Goal: Entertainment & Leisure: Browse casually

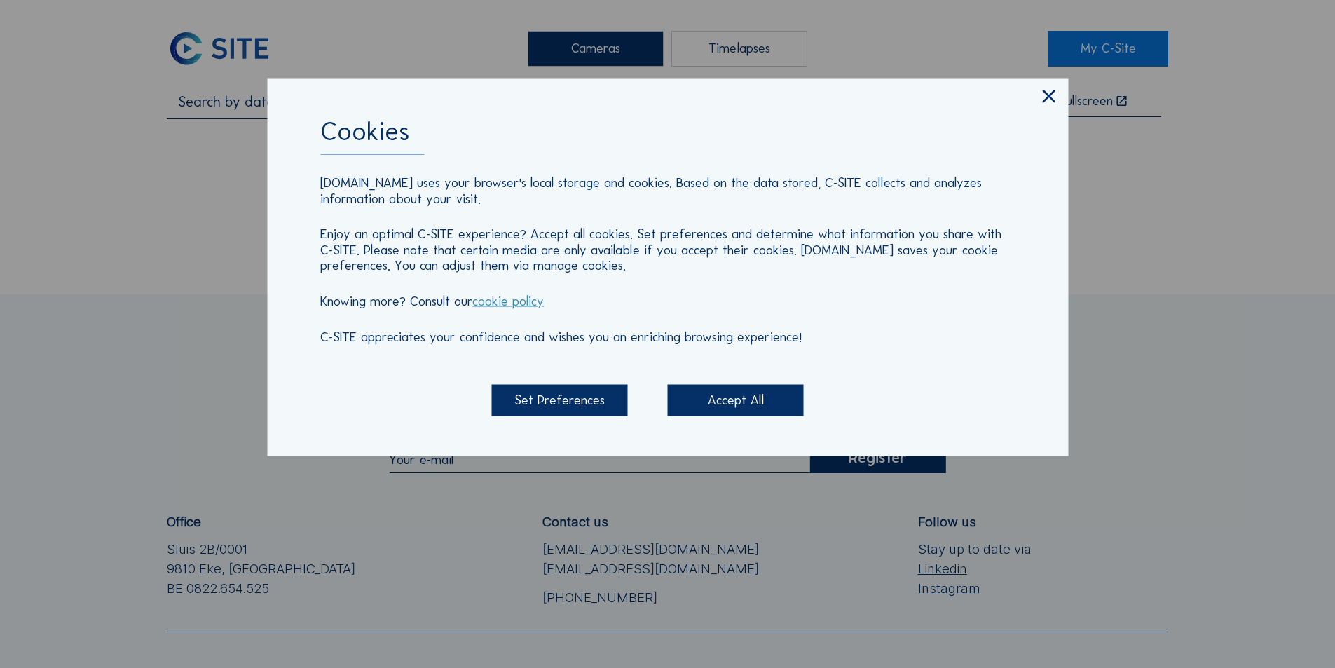
click at [1053, 98] on icon at bounding box center [1049, 96] width 22 height 23
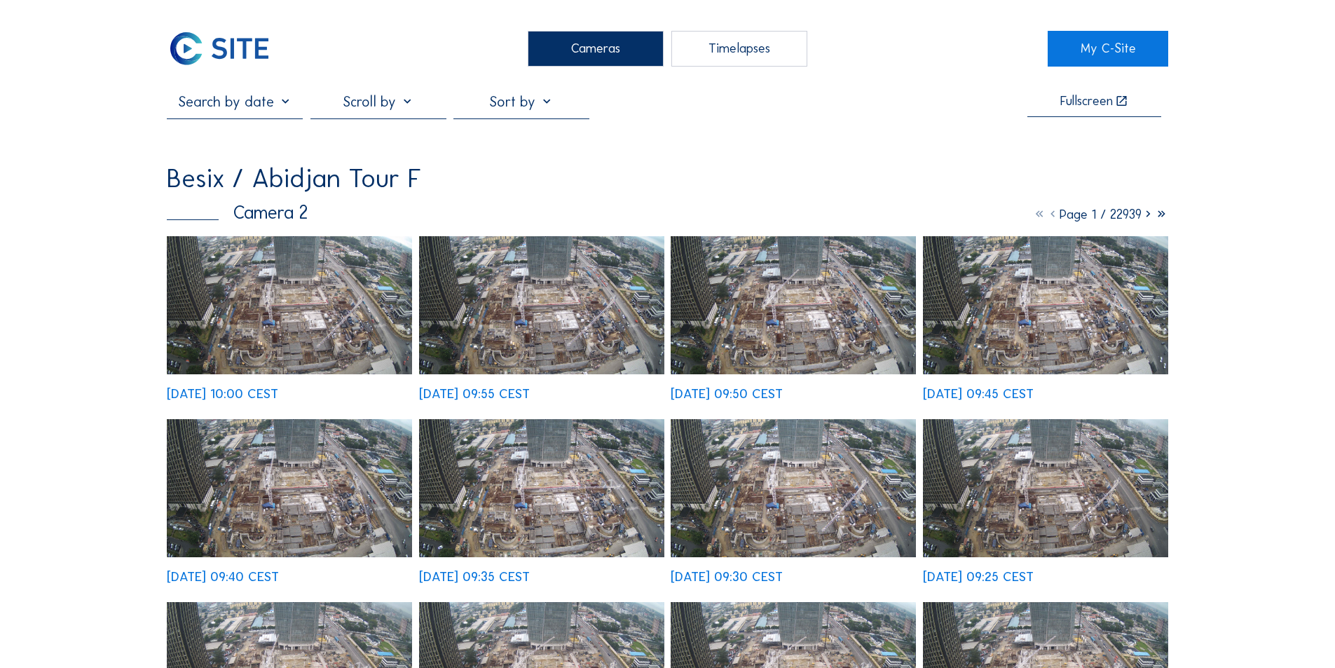
click at [273, 285] on img at bounding box center [289, 305] width 245 height 138
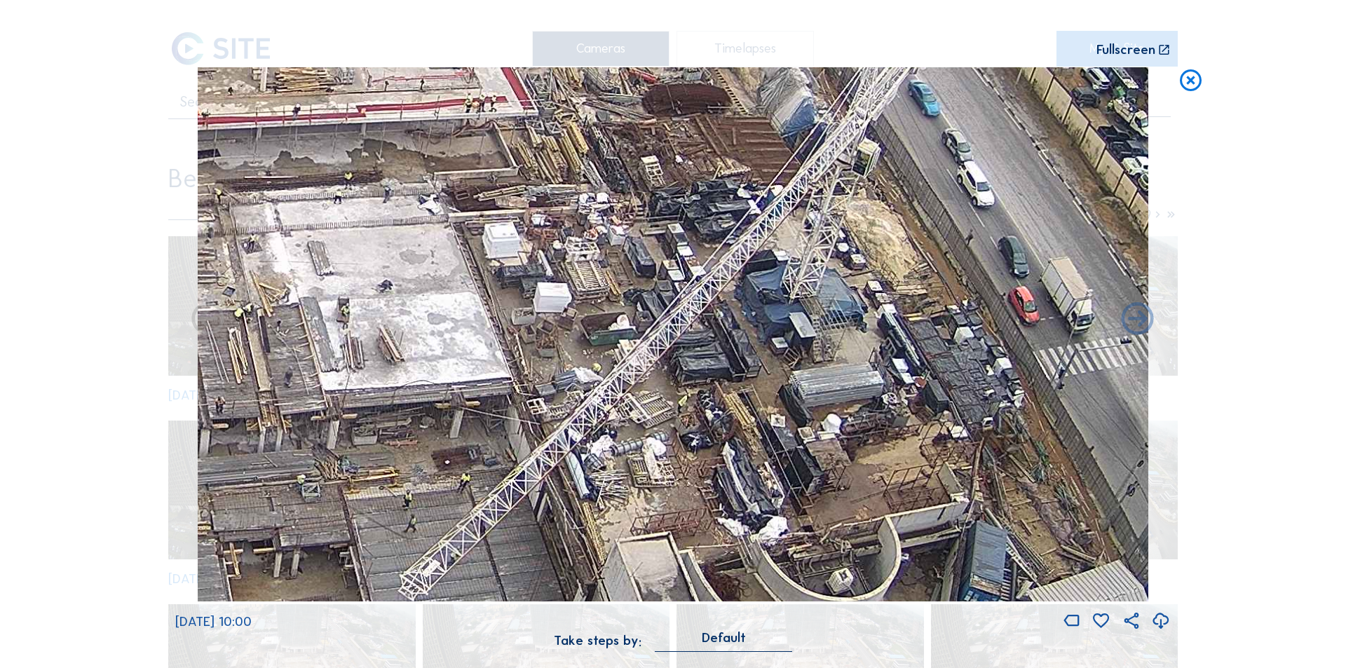
drag, startPoint x: 875, startPoint y: 374, endPoint x: 798, endPoint y: 412, distance: 85.9
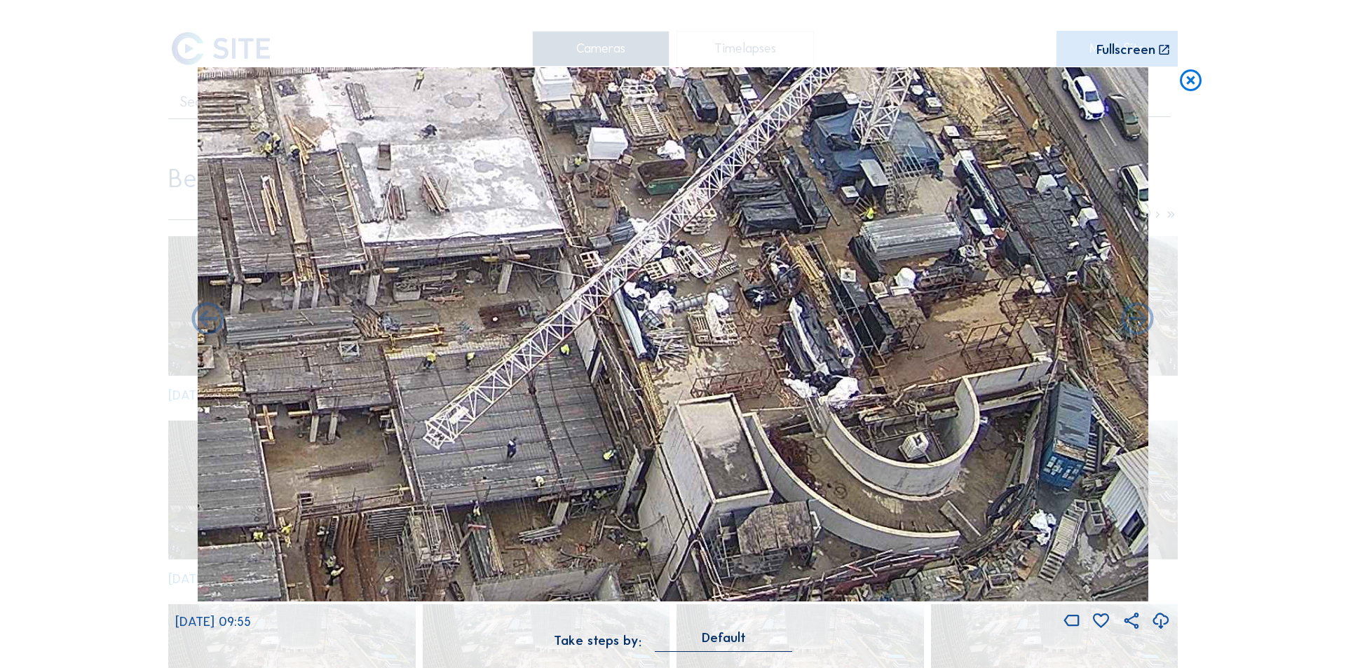
drag, startPoint x: 611, startPoint y: 347, endPoint x: 671, endPoint y: 184, distance: 174.1
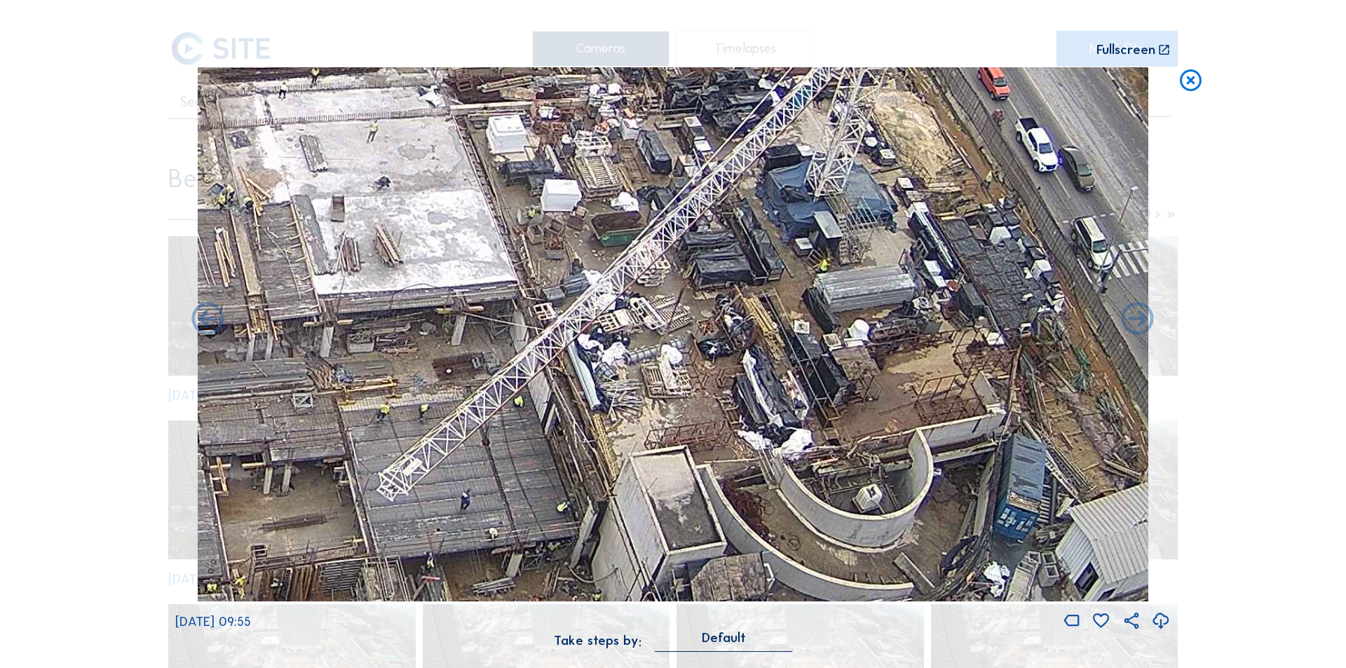
drag, startPoint x: 654, startPoint y: 240, endPoint x: 605, endPoint y: 299, distance: 77.2
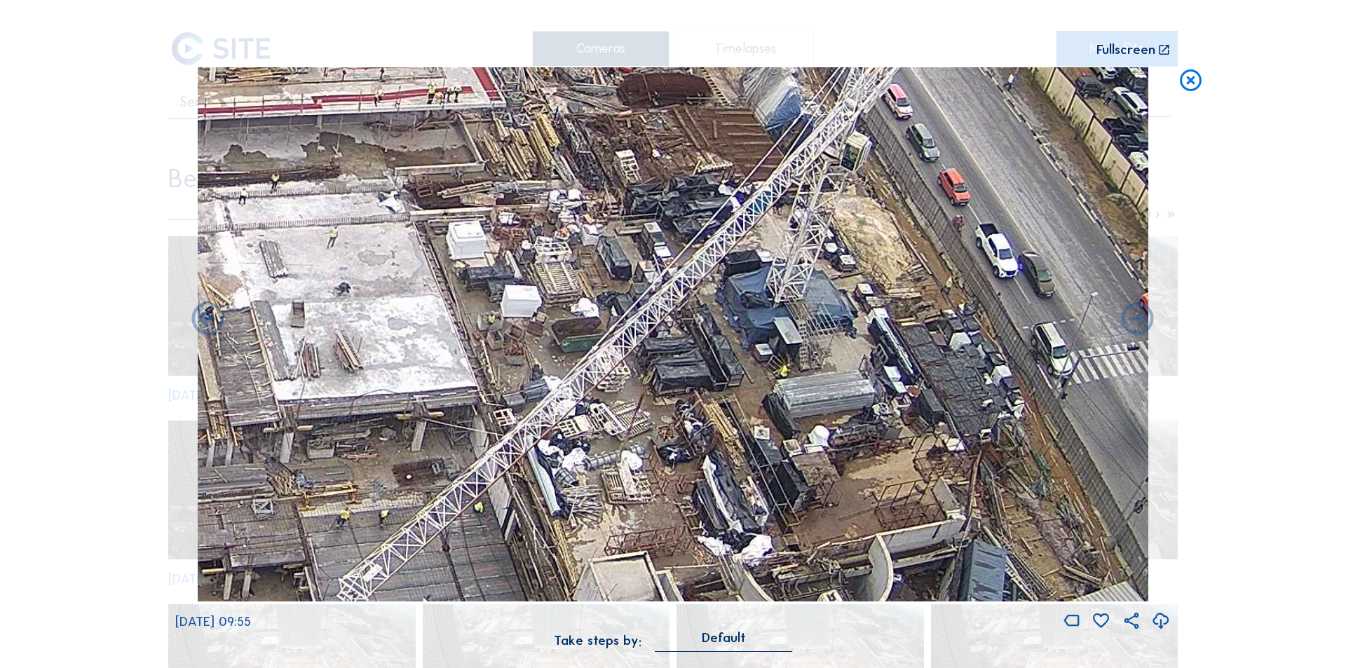
drag, startPoint x: 770, startPoint y: 304, endPoint x: 734, endPoint y: 390, distance: 92.7
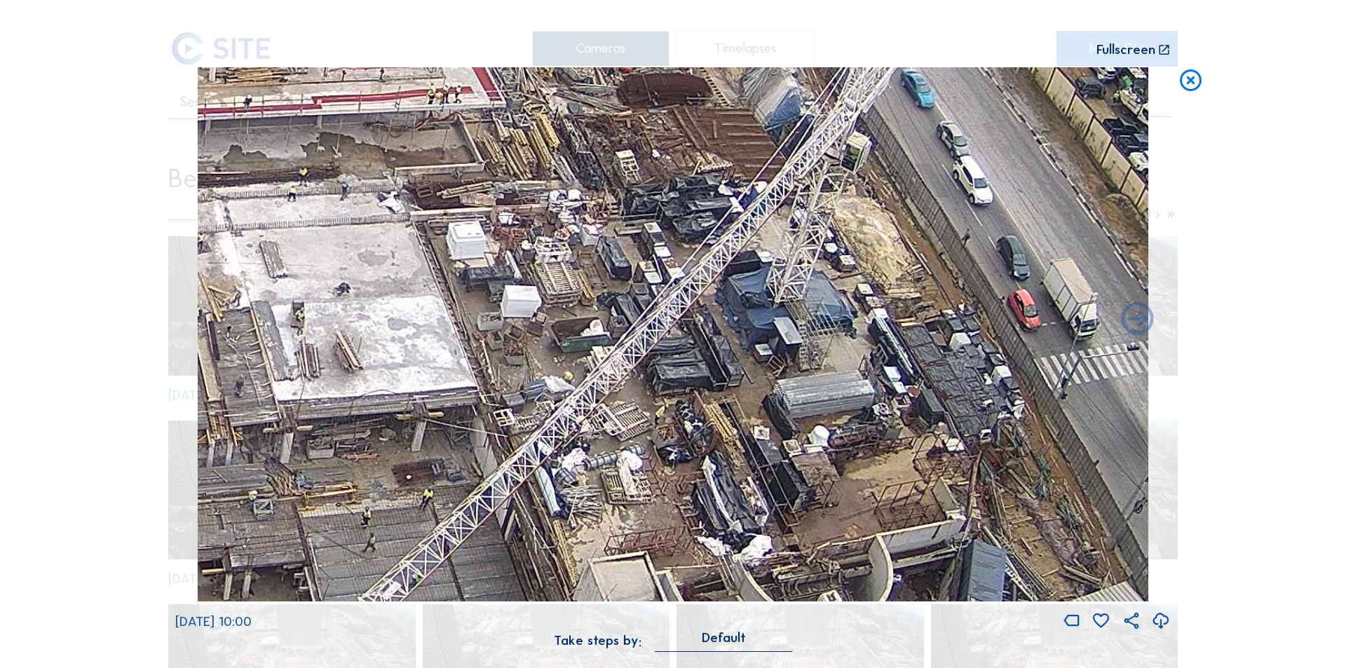
click at [1189, 83] on icon at bounding box center [1190, 80] width 26 height 27
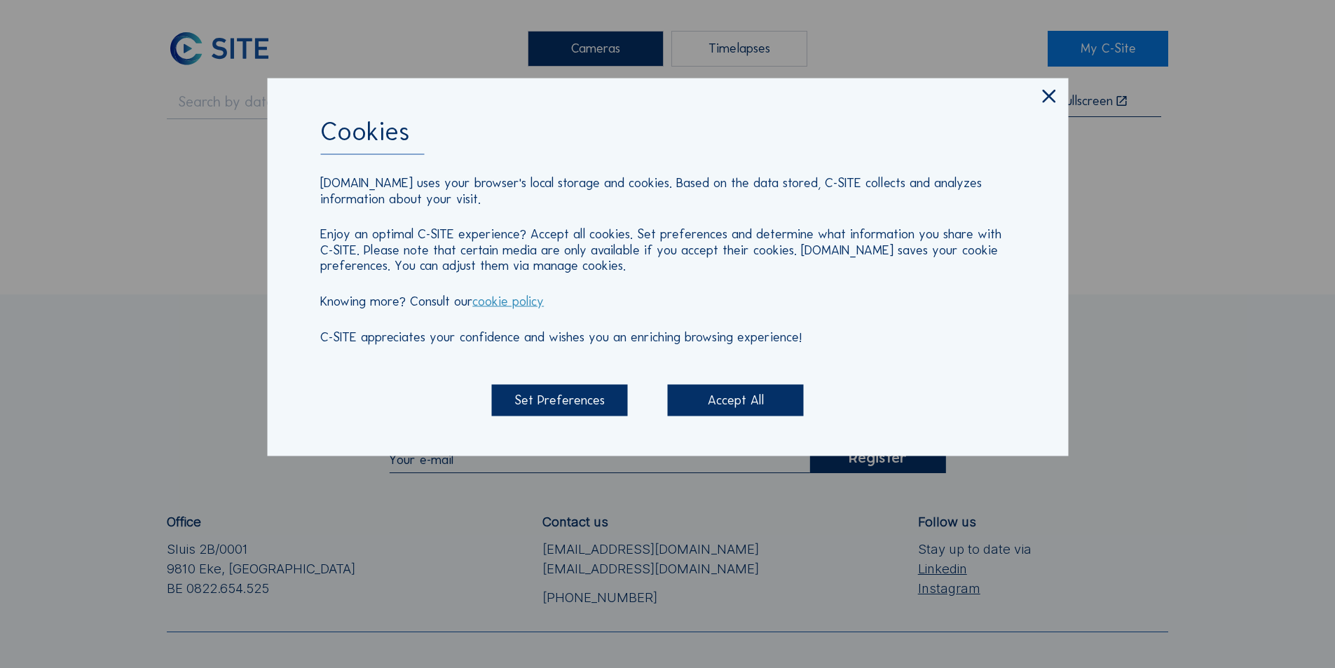
click at [1057, 96] on icon at bounding box center [1049, 96] width 22 height 23
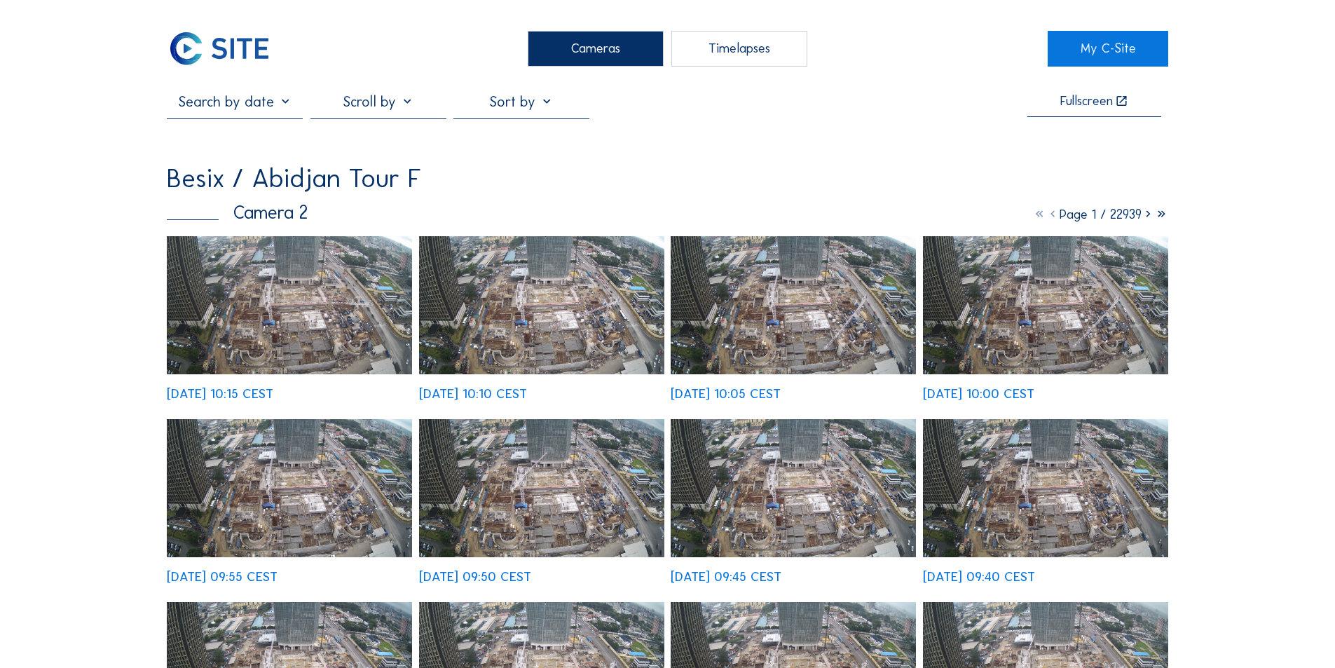
click at [320, 270] on img at bounding box center [289, 305] width 245 height 138
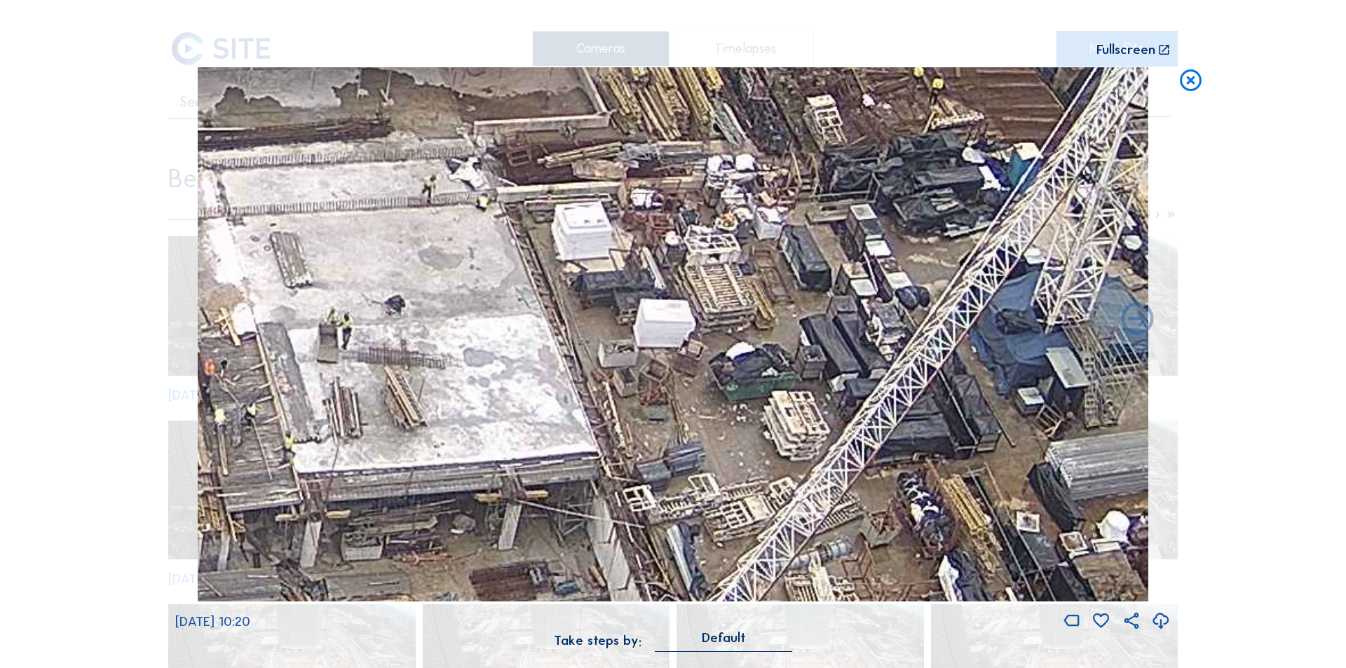
click at [1193, 86] on icon at bounding box center [1190, 80] width 26 height 27
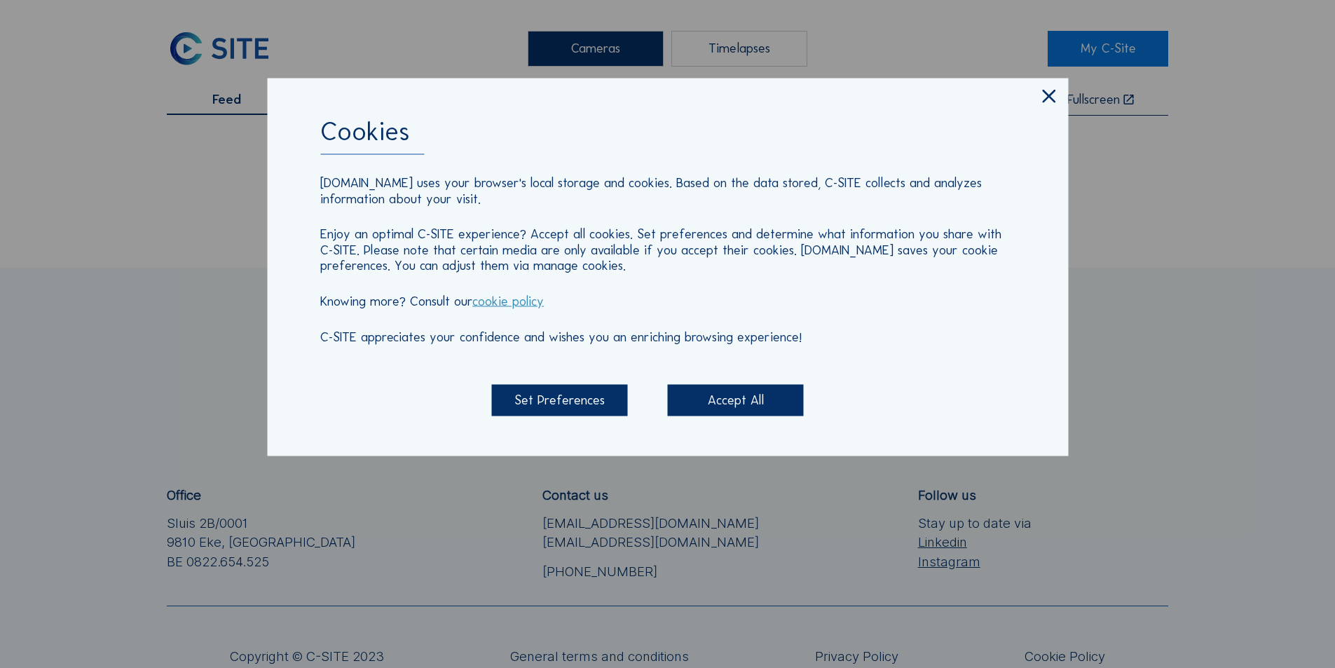
click at [1048, 102] on icon at bounding box center [1049, 96] width 22 height 23
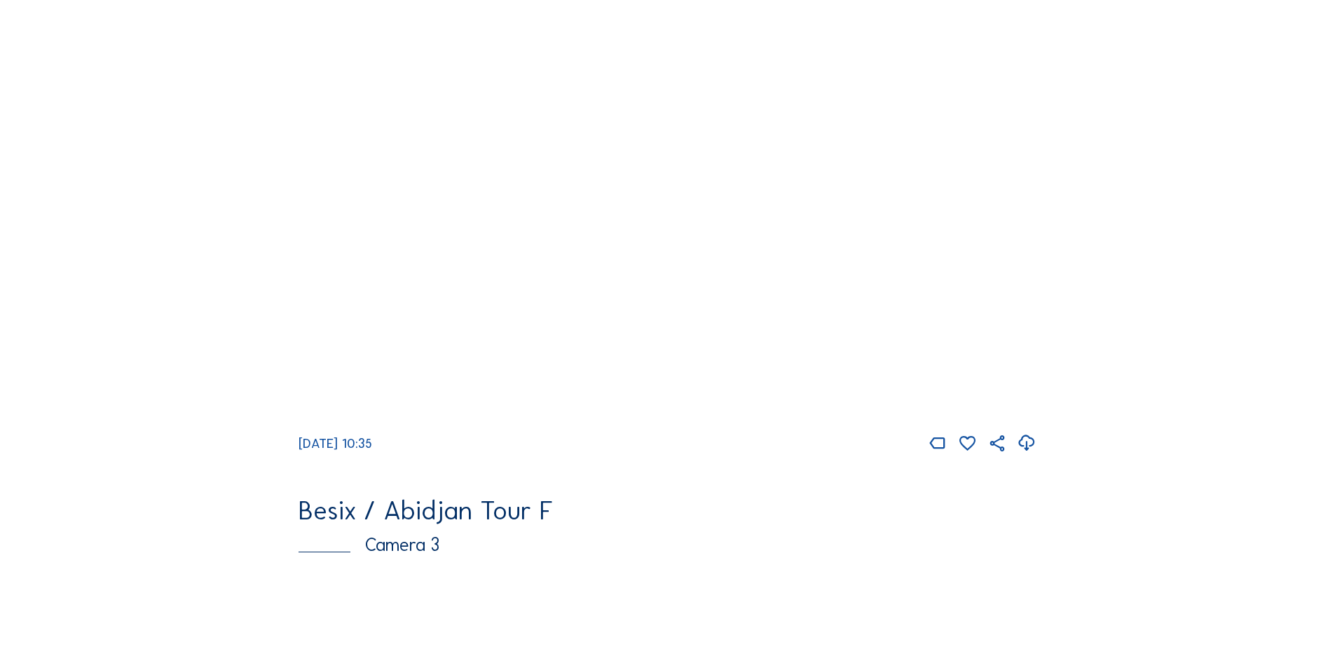
scroll to position [771, 0]
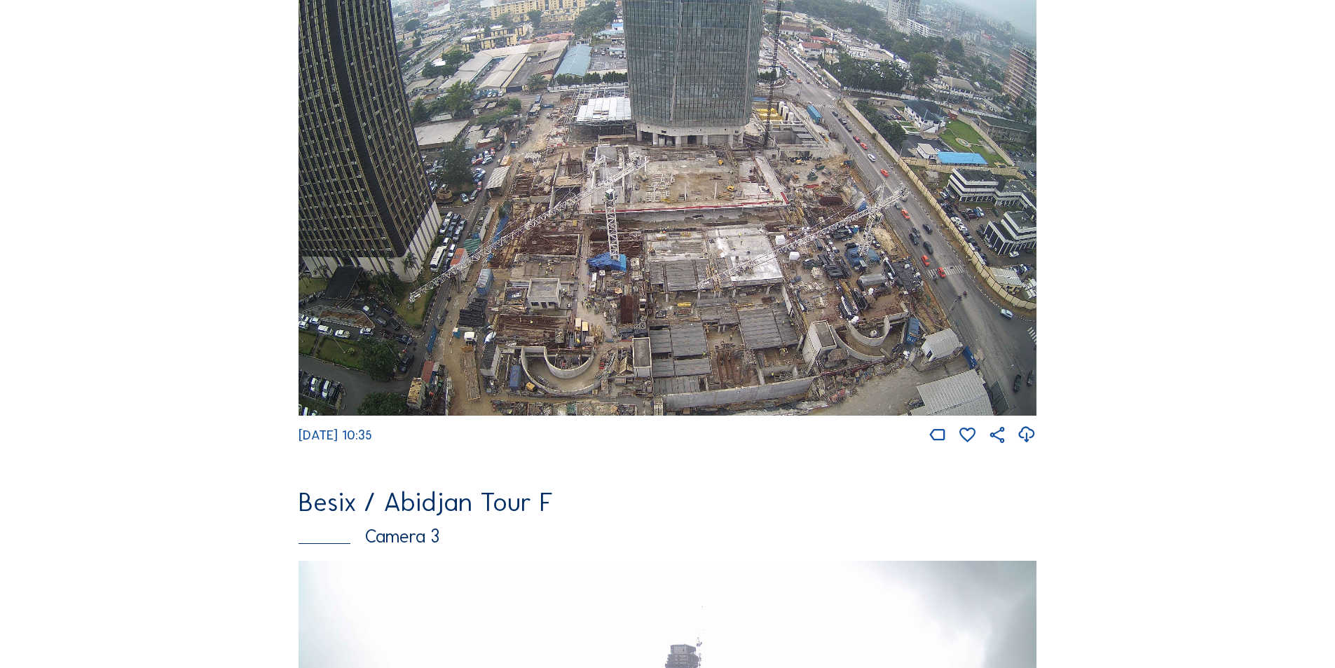
click at [810, 242] on img at bounding box center [668, 208] width 738 height 416
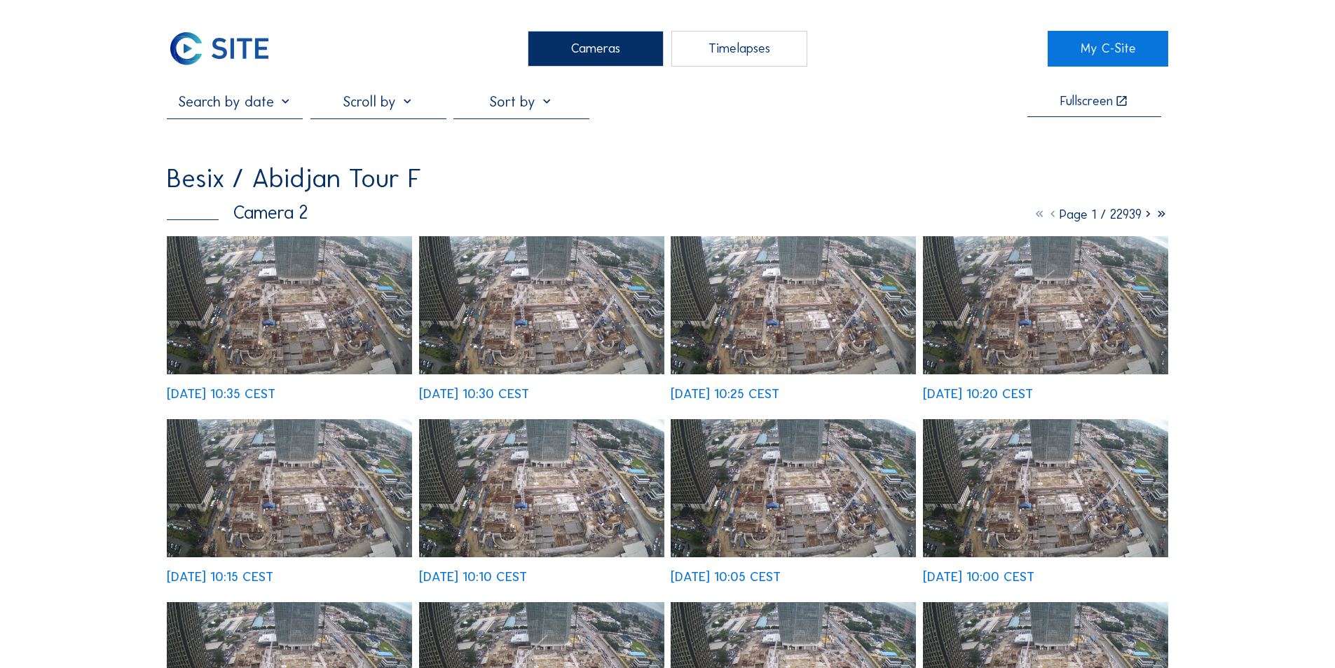
click at [371, 308] on img at bounding box center [289, 305] width 245 height 138
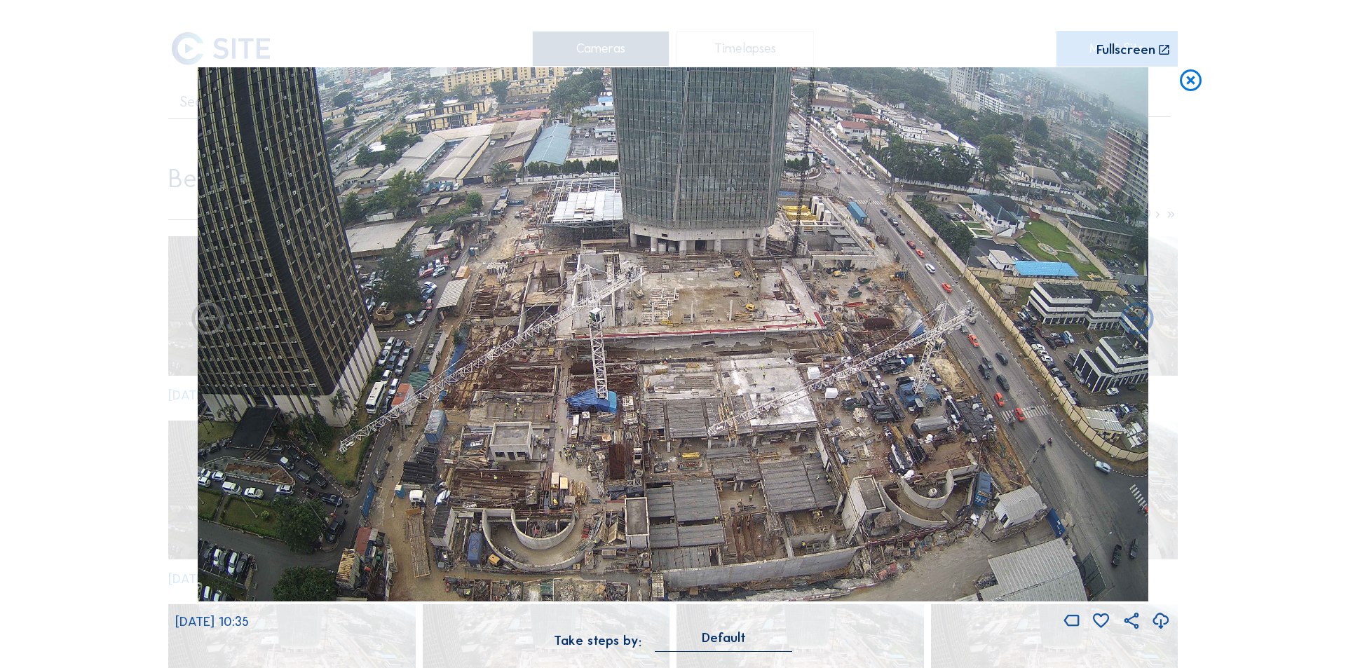
click at [1193, 81] on icon at bounding box center [1190, 80] width 26 height 27
